Goal: Find specific page/section: Find specific page/section

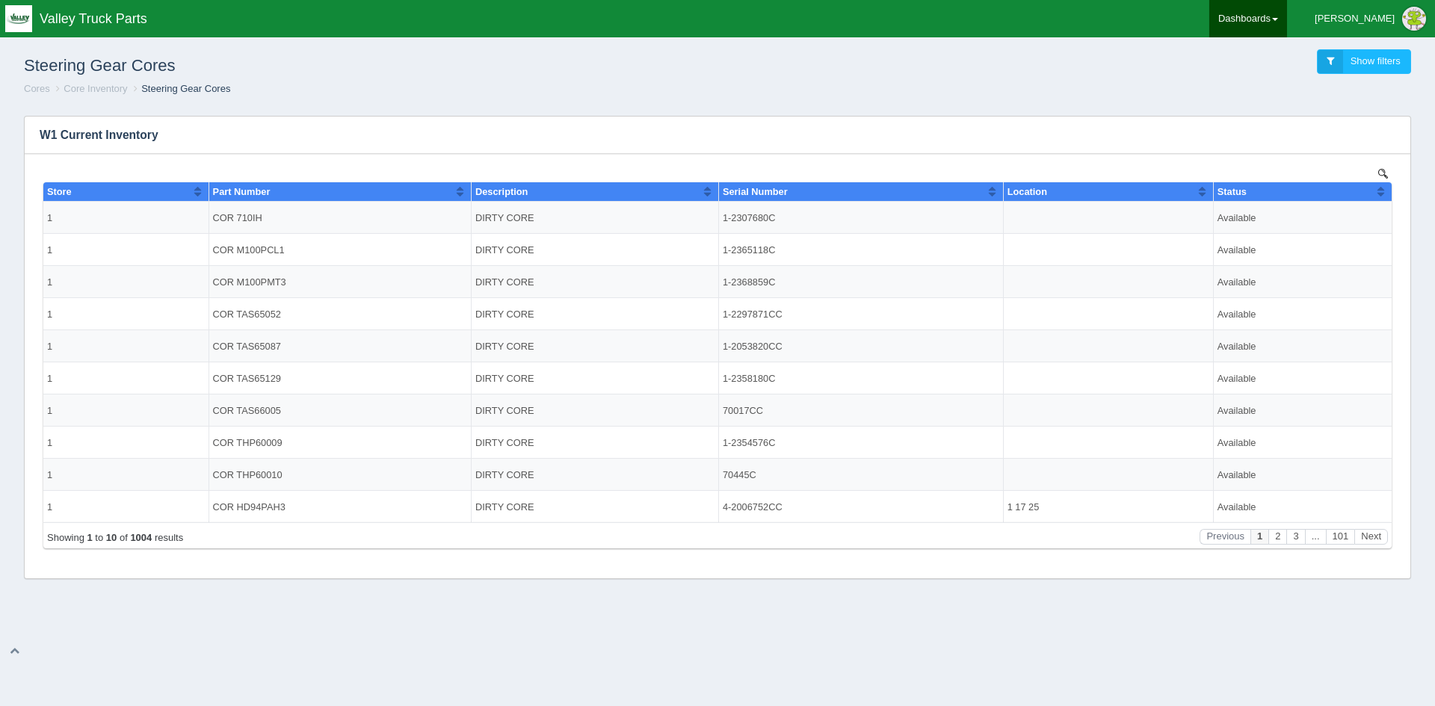
drag, startPoint x: 0, startPoint y: 0, endPoint x: 1315, endPoint y: 14, distance: 1315.2
click at [1287, 14] on link "Dashboards" at bounding box center [1248, 18] width 78 height 37
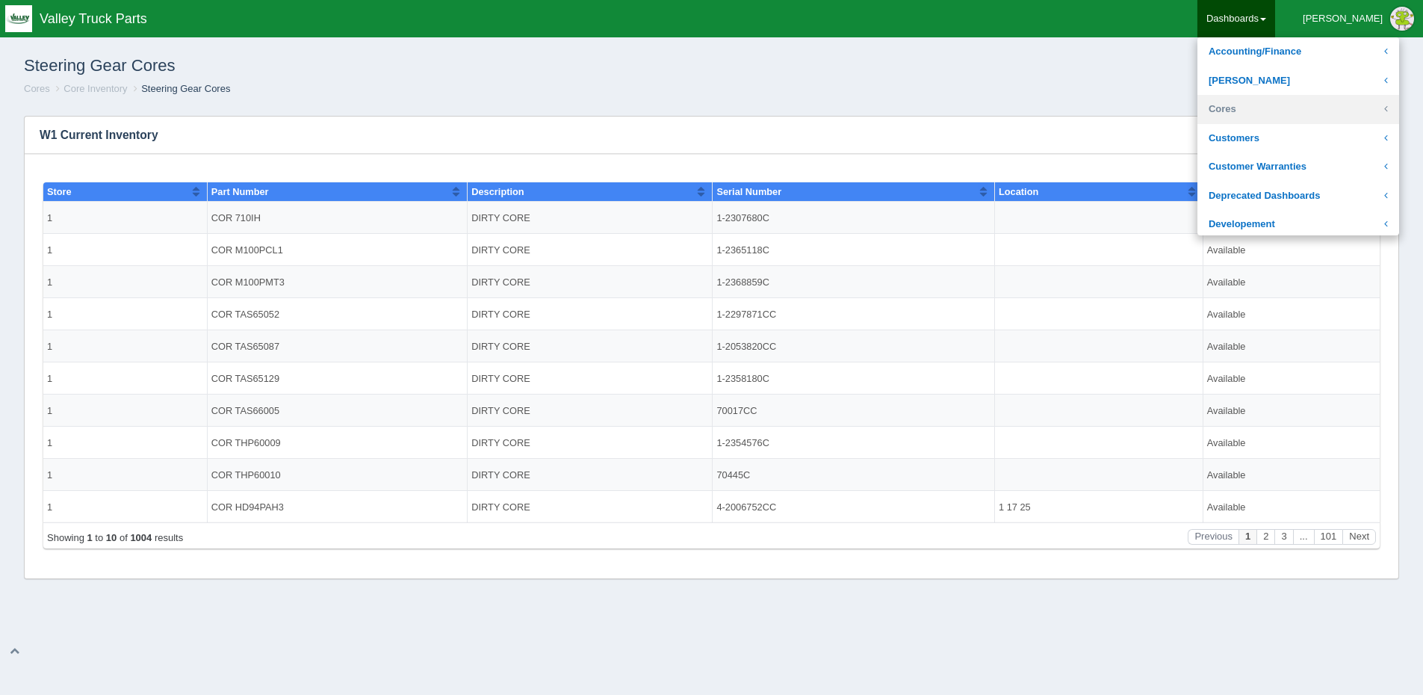
click at [1284, 106] on link "Cores" at bounding box center [1299, 109] width 202 height 29
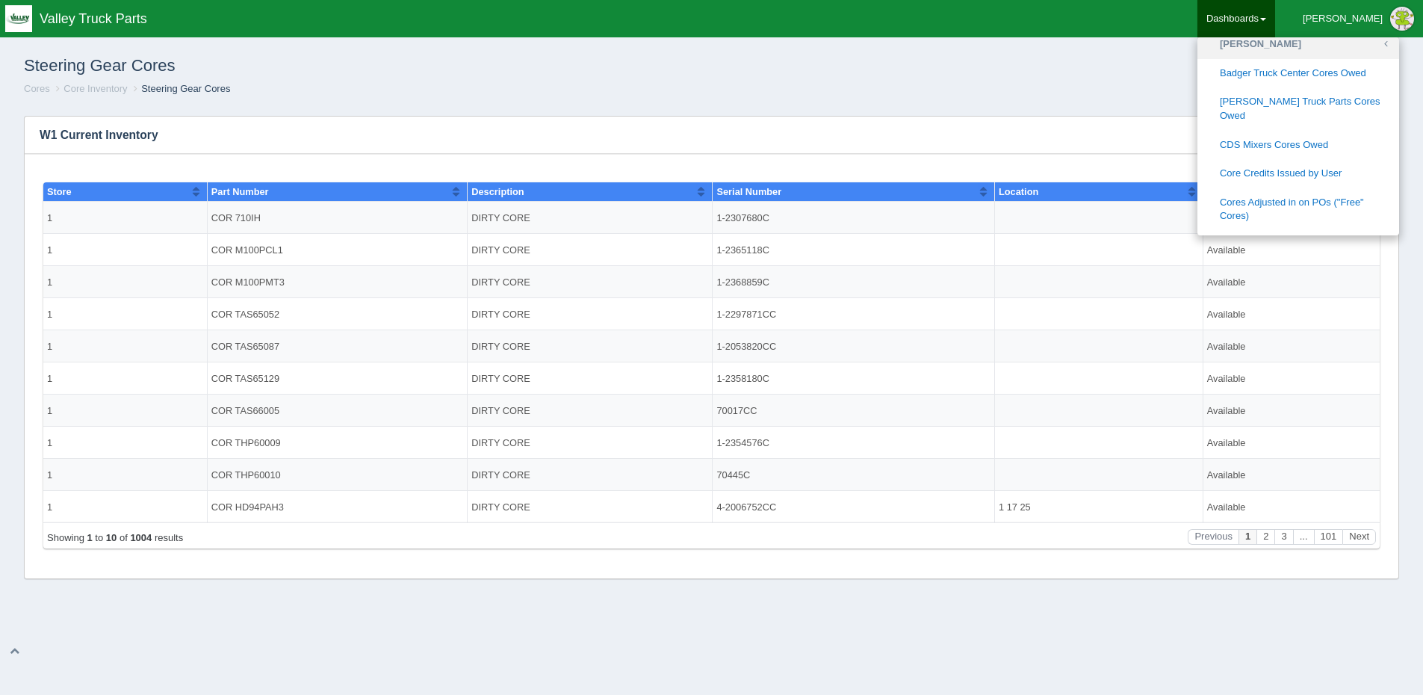
scroll to position [149, 0]
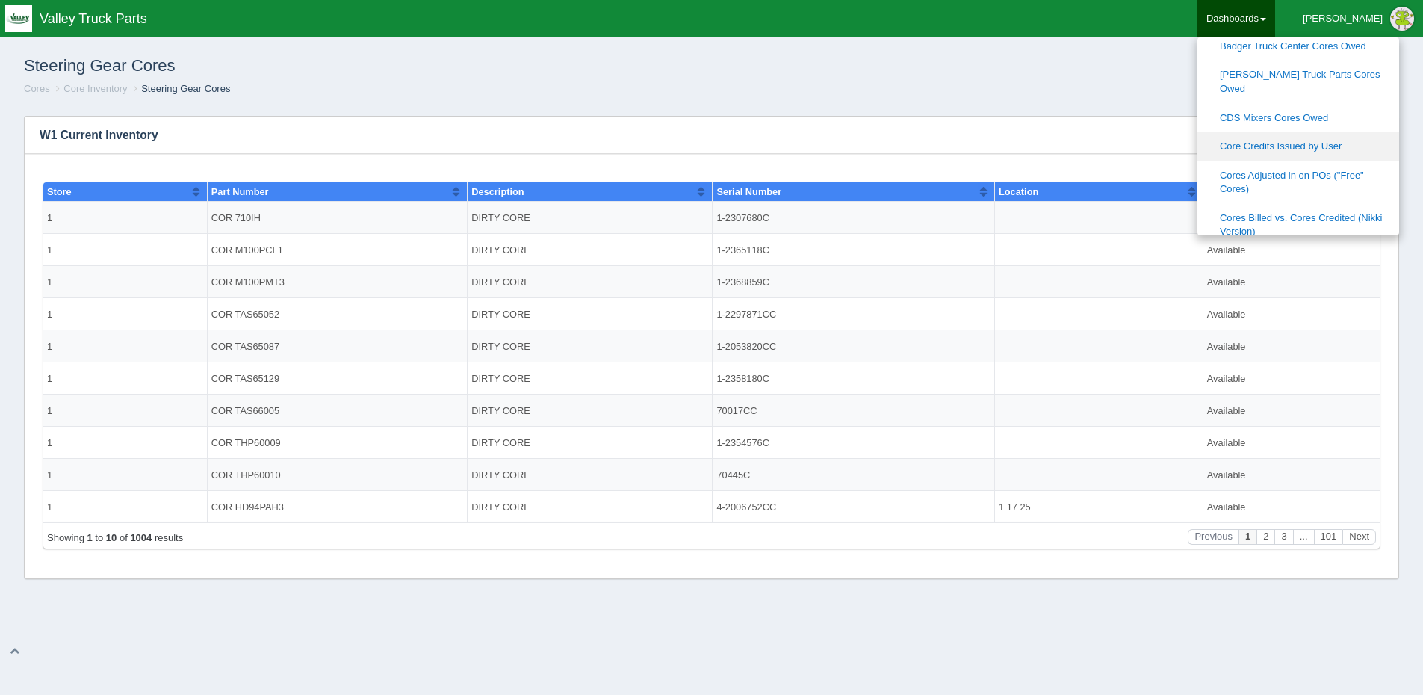
click at [1343, 132] on link "Core Credits Issued by User" at bounding box center [1299, 146] width 202 height 29
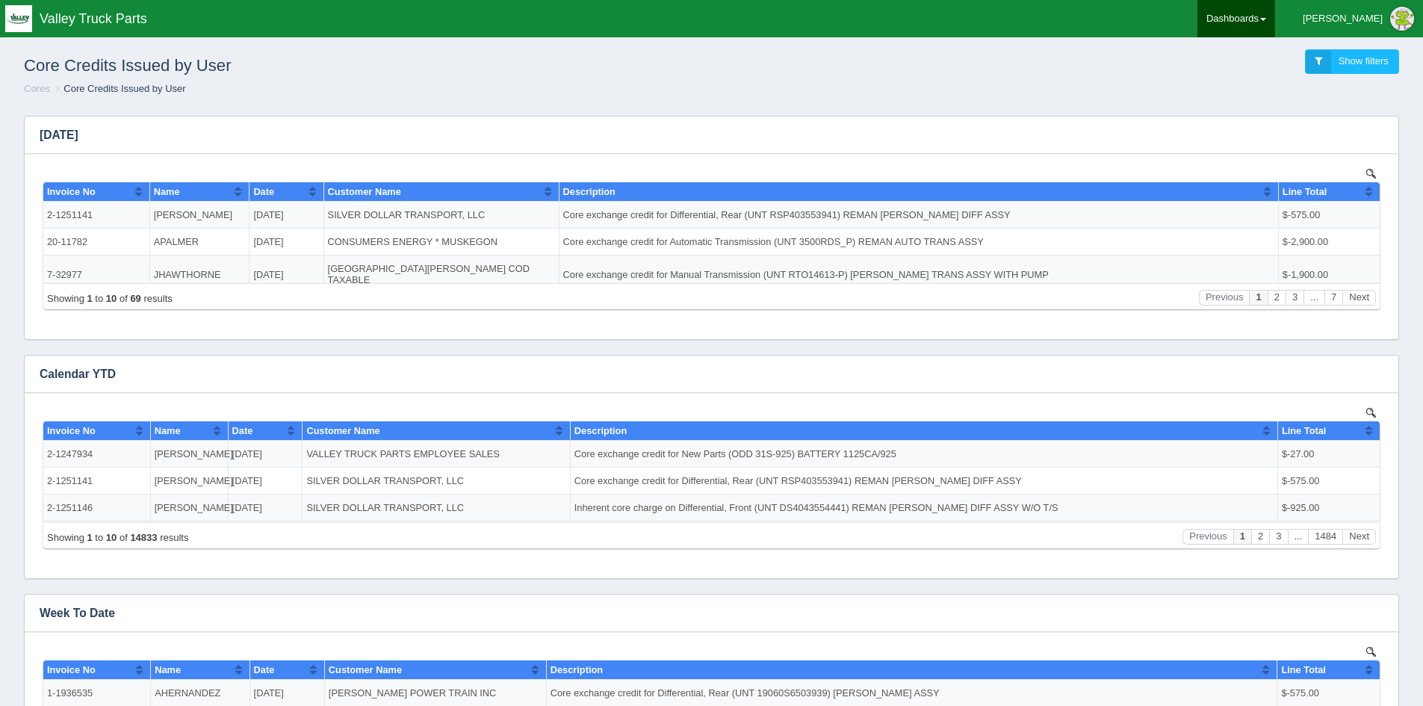
click at [1275, 17] on link "Dashboards" at bounding box center [1237, 18] width 78 height 37
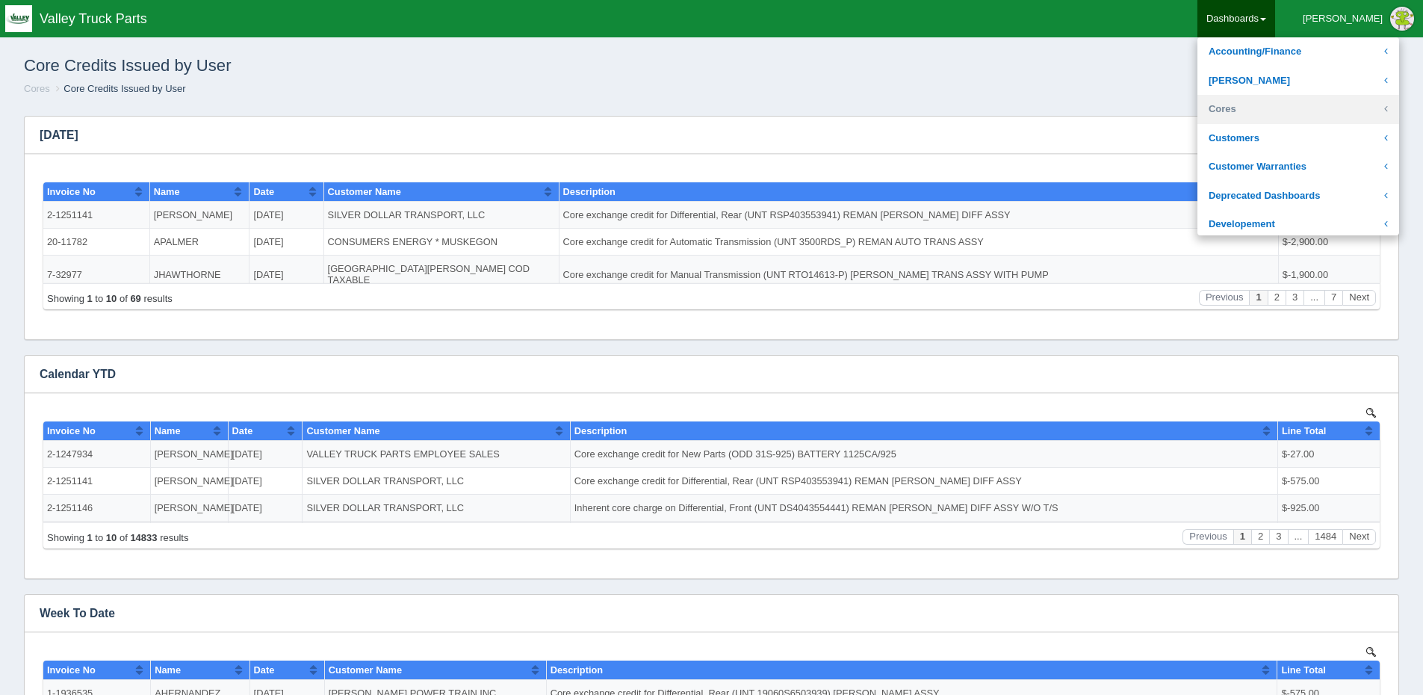
click at [1300, 112] on link "Cores" at bounding box center [1299, 109] width 202 height 29
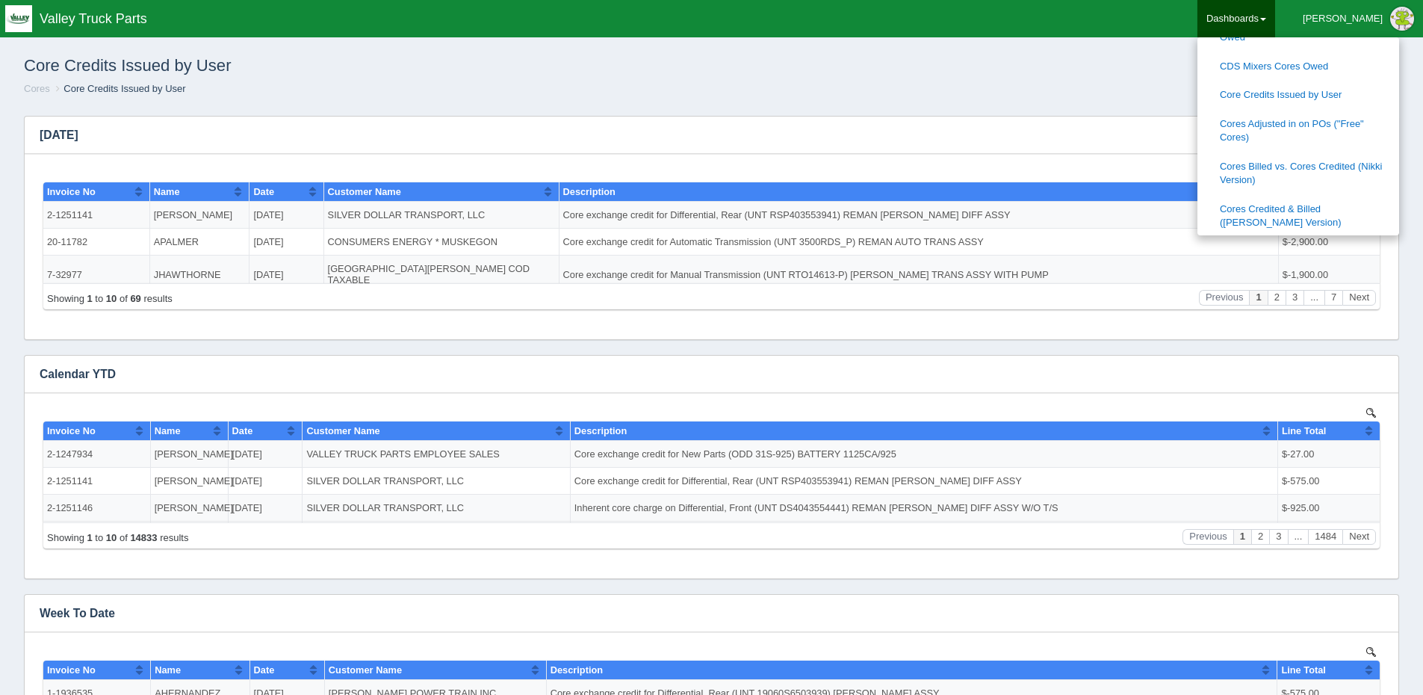
scroll to position [224, 0]
